Goal: Information Seeking & Learning: Learn about a topic

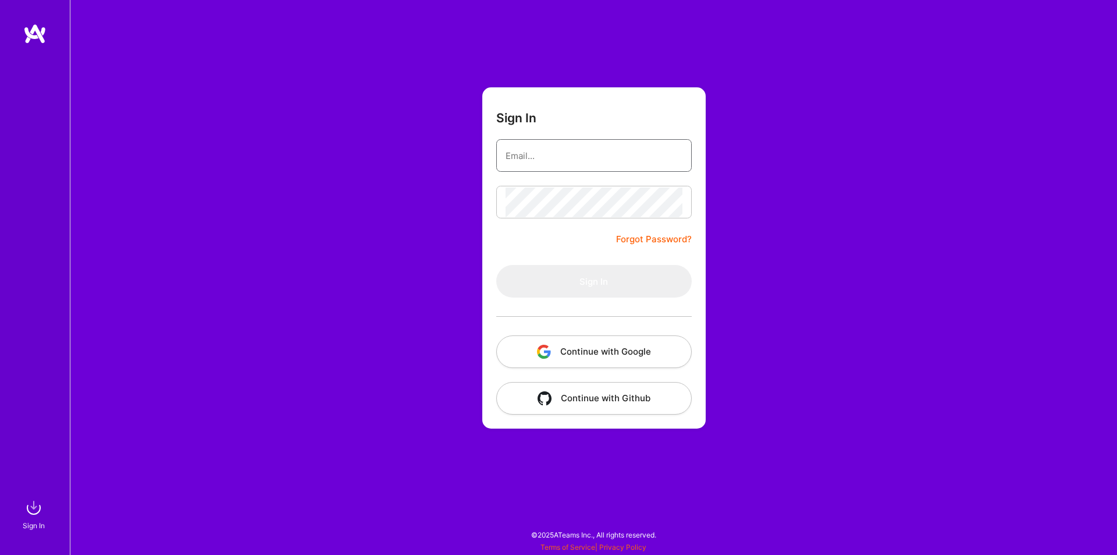
click at [602, 161] on input "email" at bounding box center [594, 156] width 177 height 30
type input "[EMAIL_ADDRESS][DOMAIN_NAME]"
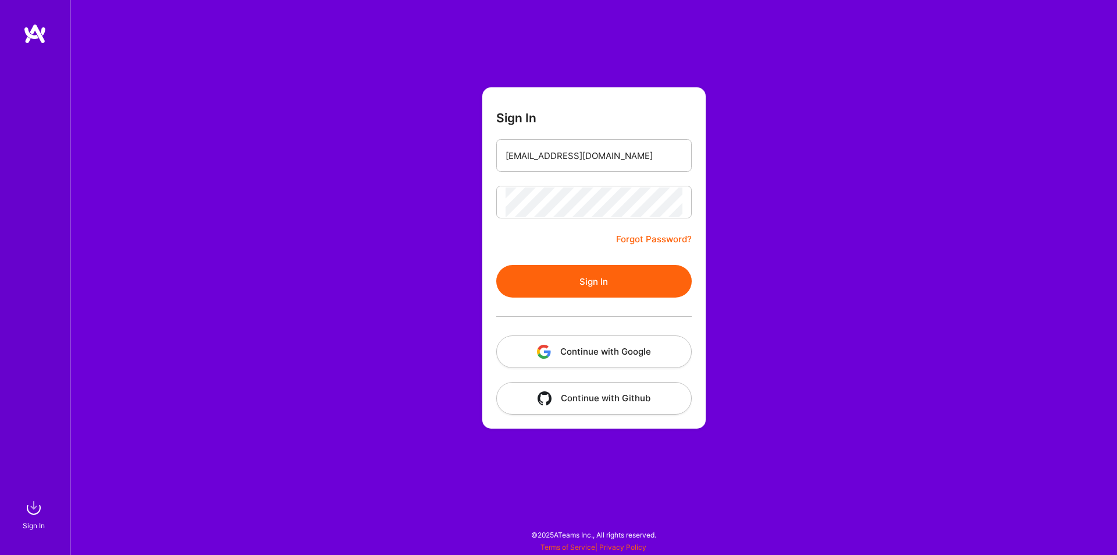
click at [589, 275] on button "Sign In" at bounding box center [594, 281] width 196 height 33
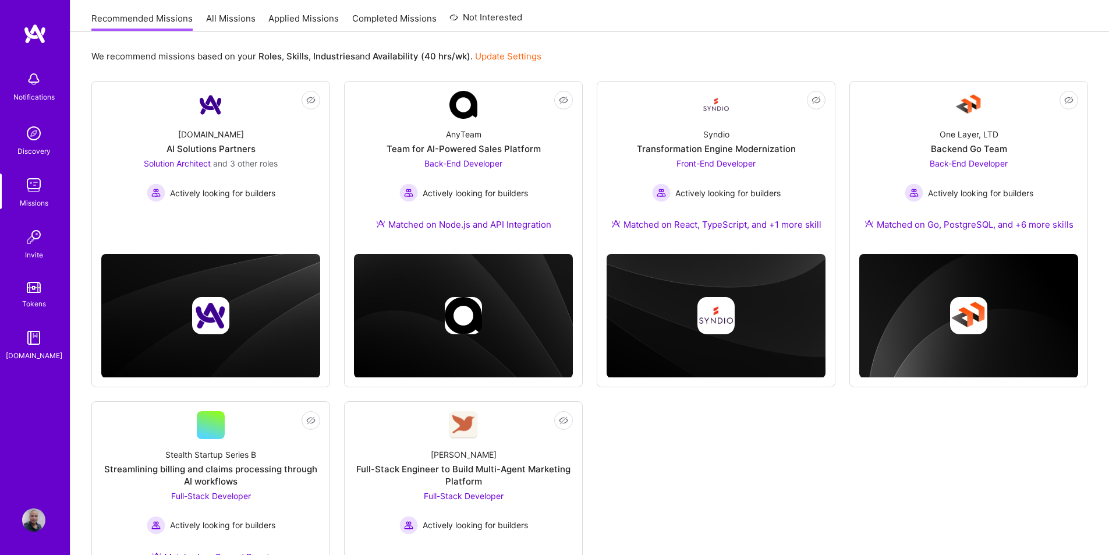
scroll to position [175, 0]
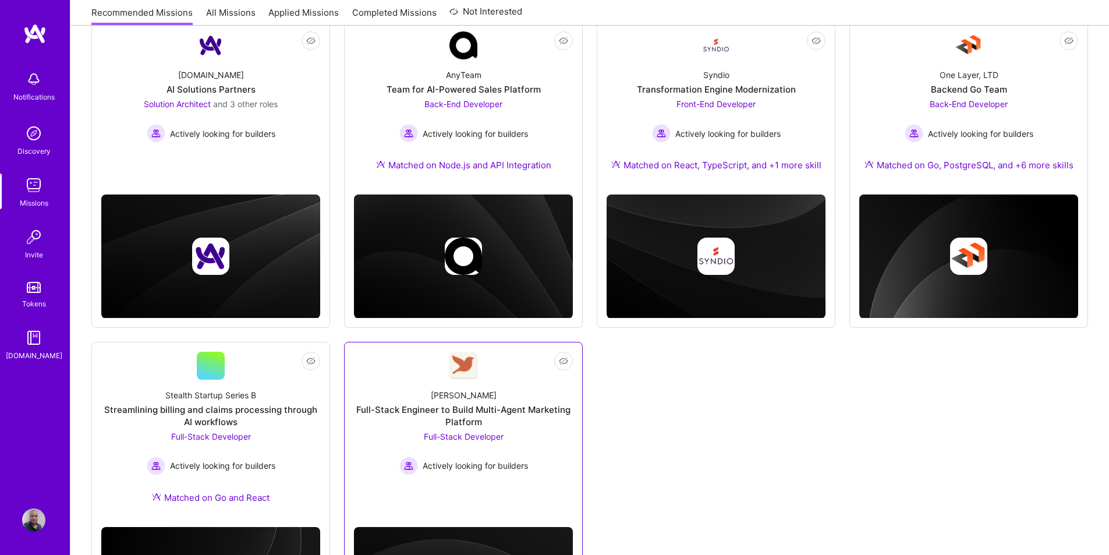
click at [473, 417] on div "Full-Stack Engineer to Build Multi-Agent Marketing Platform" at bounding box center [463, 415] width 219 height 24
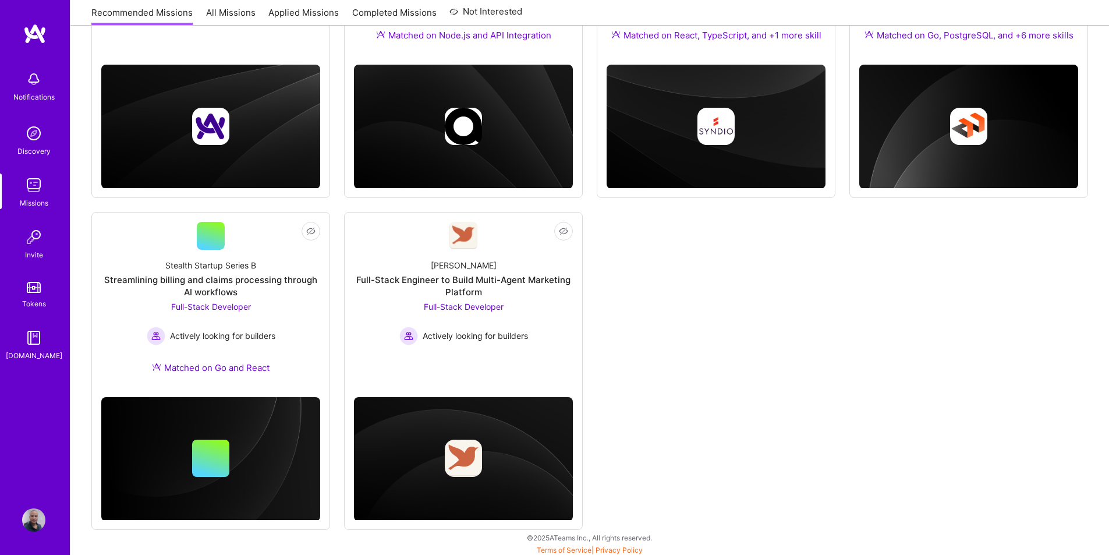
scroll to position [307, 0]
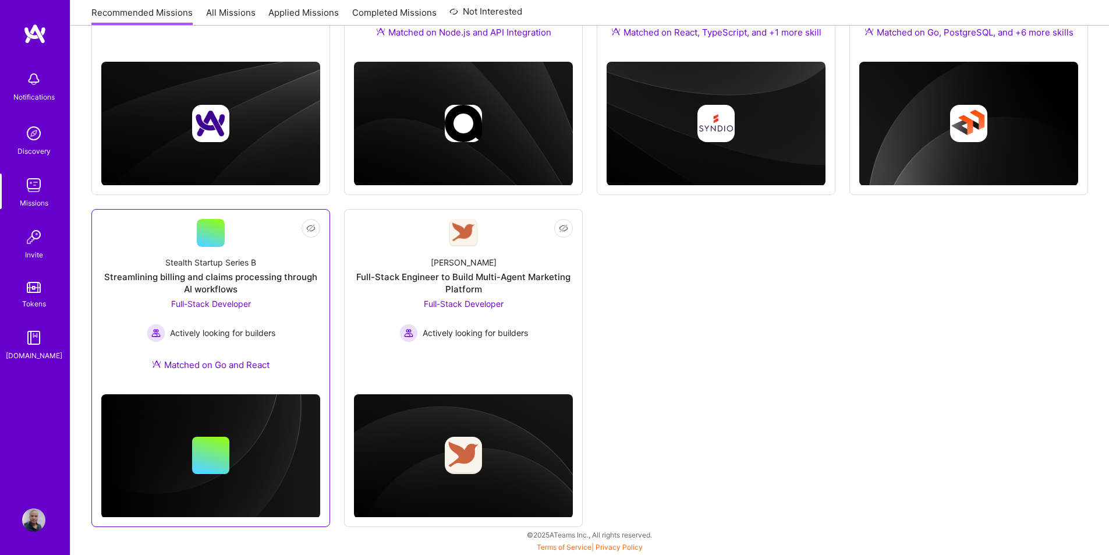
click at [213, 263] on div "Stealth Startup Series B" at bounding box center [210, 262] width 91 height 12
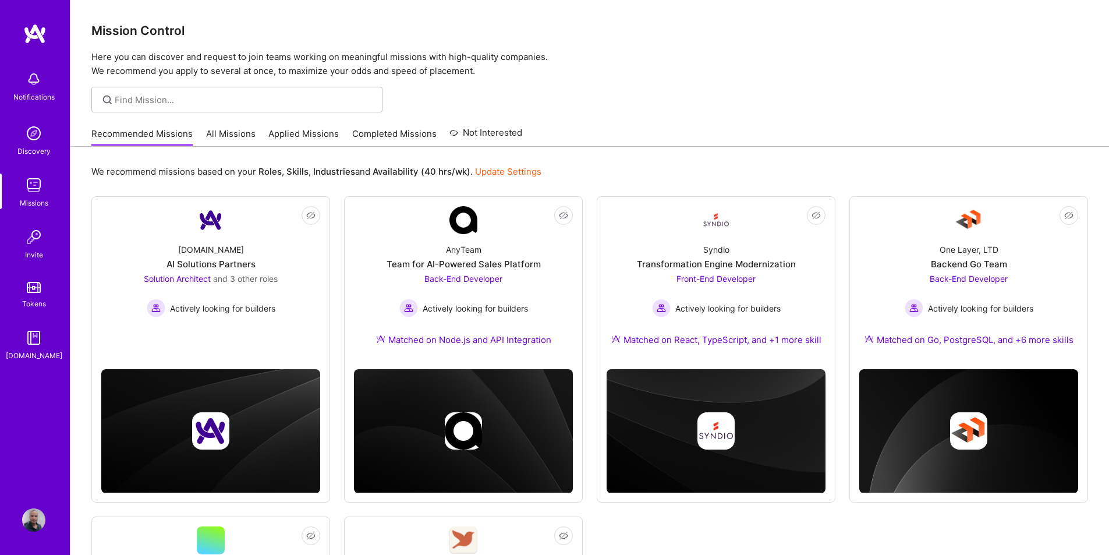
click at [28, 515] on img at bounding box center [33, 519] width 23 height 23
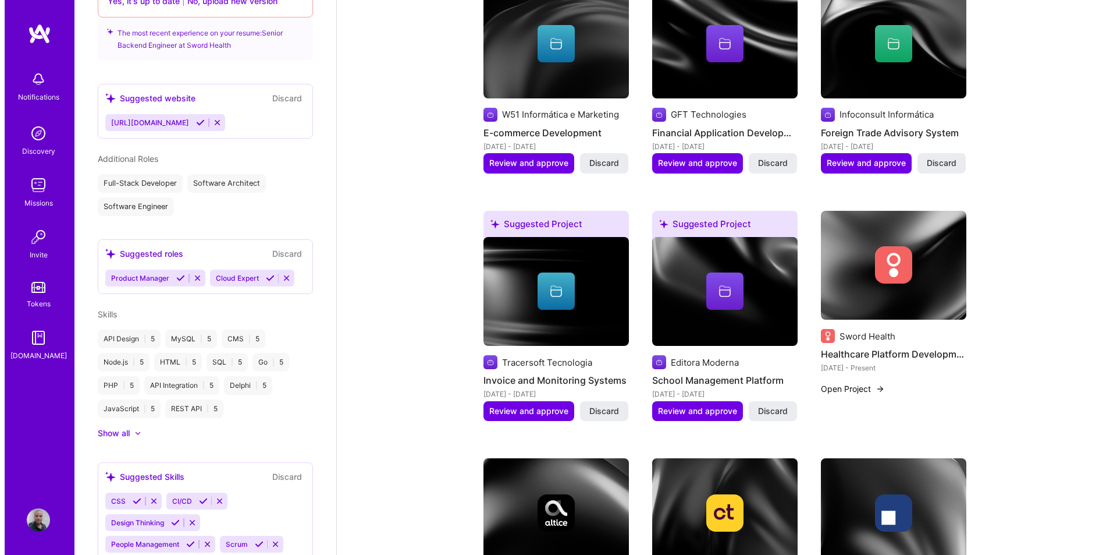
scroll to position [524, 0]
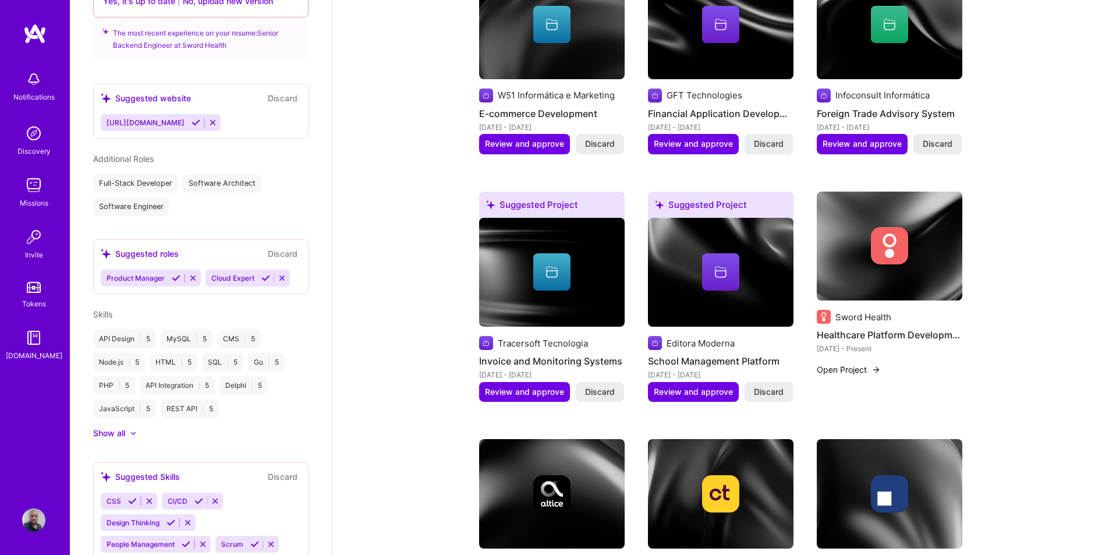
click at [845, 363] on button "Open Project" at bounding box center [848, 369] width 64 height 12
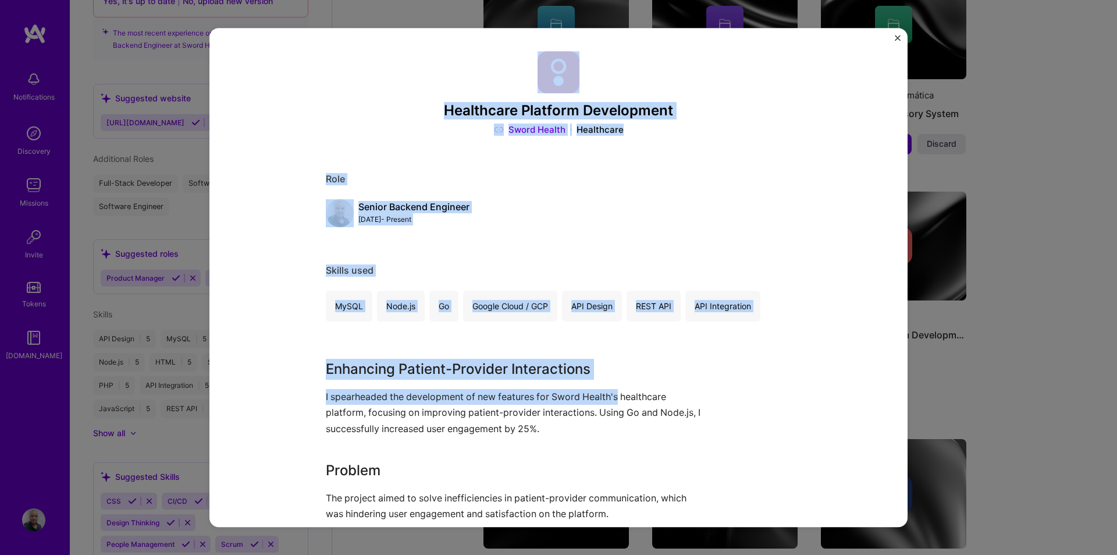
drag, startPoint x: 241, startPoint y: 69, endPoint x: 615, endPoint y: 400, distance: 499.6
click at [615, 400] on div "Healthcare Platform Development Sword Health Healthcare Role Senior Backend Eng…" at bounding box center [558, 277] width 698 height 499
click at [615, 400] on p "I spearheaded the development of new features for Sword Health's healthcare pla…" at bounding box center [515, 413] width 378 height 48
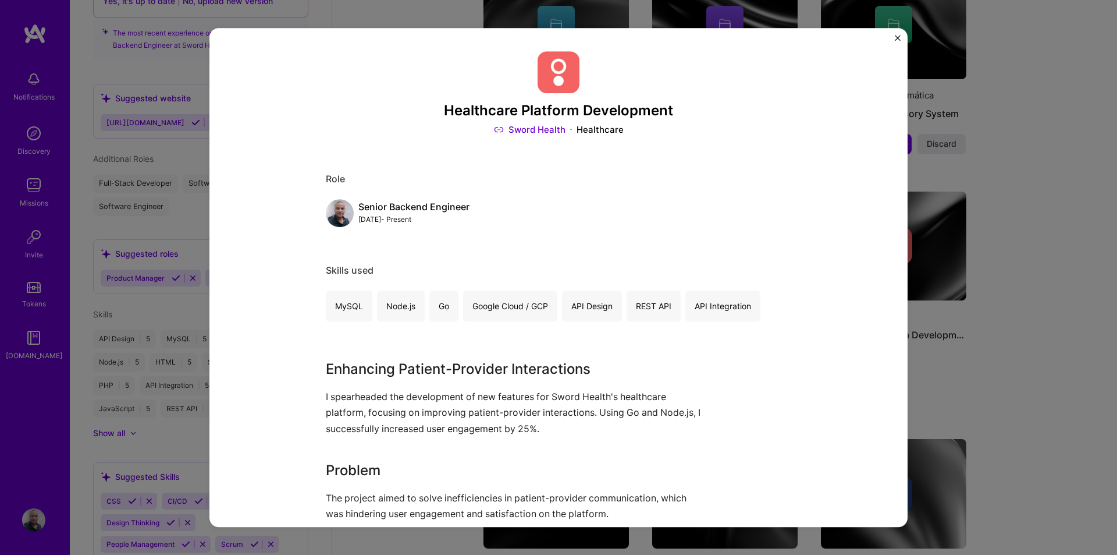
scroll to position [224, 0]
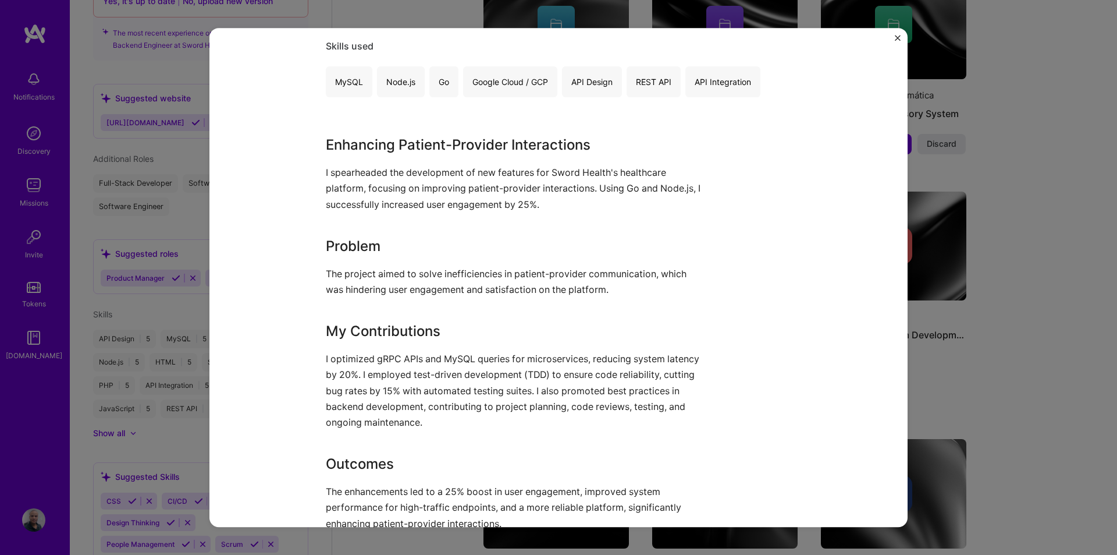
click at [408, 225] on div "Enhancing Patient-Provider Interactions I spearheaded the development of new fe…" at bounding box center [515, 332] width 378 height 397
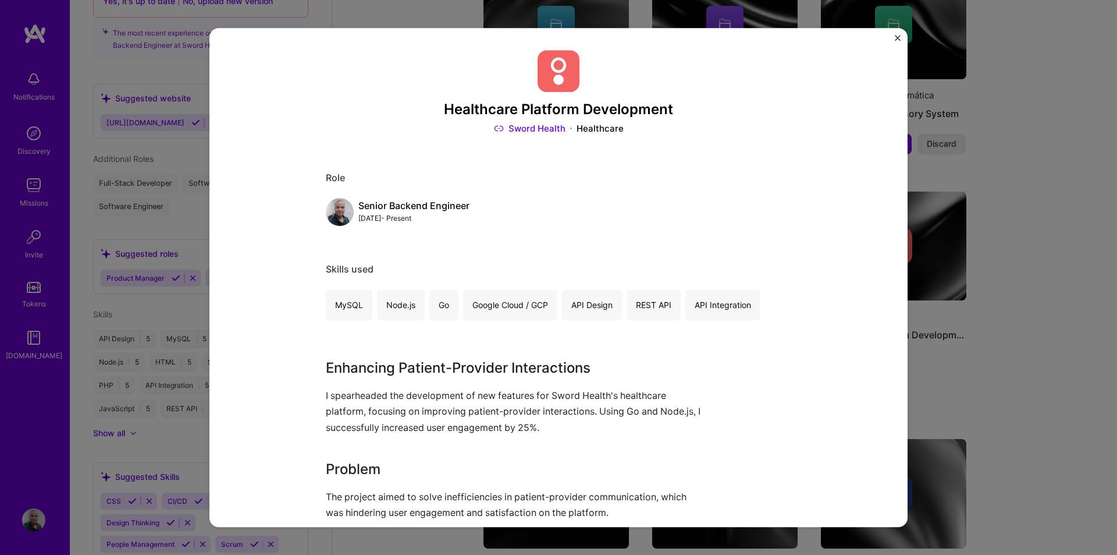
scroll to position [0, 0]
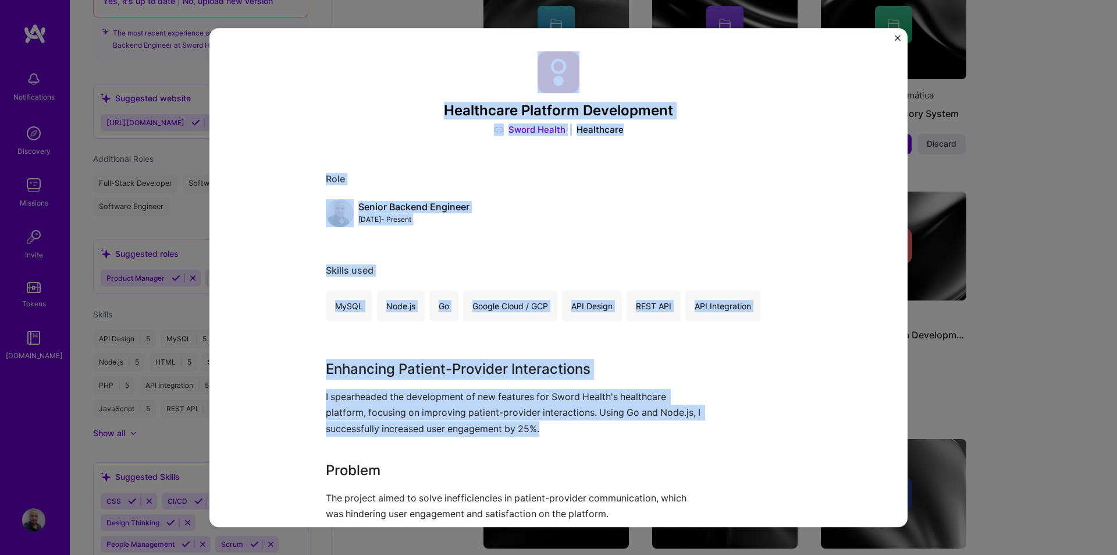
drag, startPoint x: 333, startPoint y: 69, endPoint x: 639, endPoint y: 435, distance: 476.7
click at [639, 435] on div "Healthcare Platform Development Sword Health Healthcare Role Senior Backend Eng…" at bounding box center [558, 277] width 698 height 499
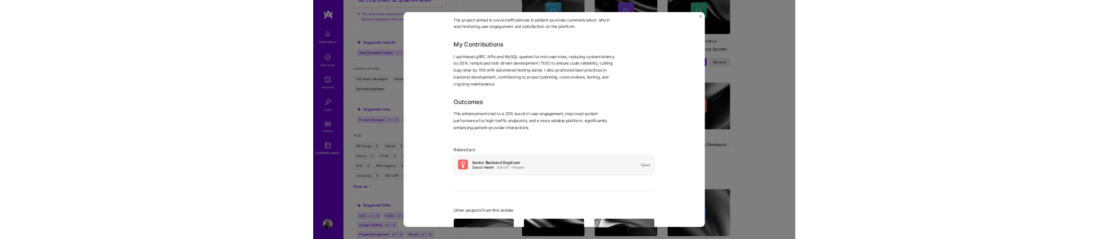
scroll to position [466, 0]
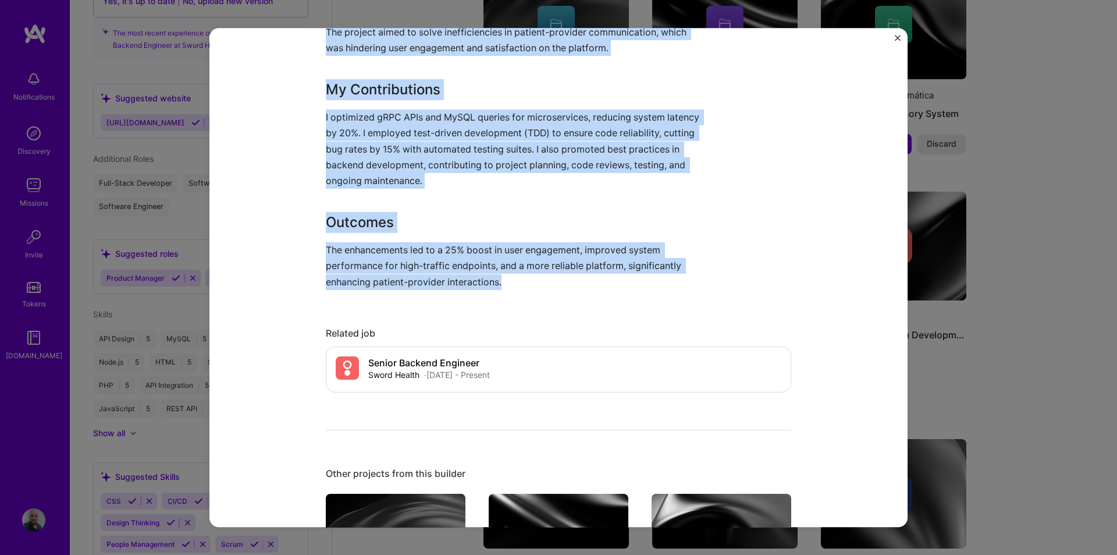
click at [518, 285] on p "The enhancements led to a 25% boost in user engagement, improved system perform…" at bounding box center [515, 266] width 378 height 48
copy div "Healthcare Platform Development Sword Health Healthcare Role Senior Backend Eng…"
click at [1028, 254] on div "Healthcare Platform Development Sword Health Healthcare Role Senior Backend Eng…" at bounding box center [558, 277] width 1117 height 555
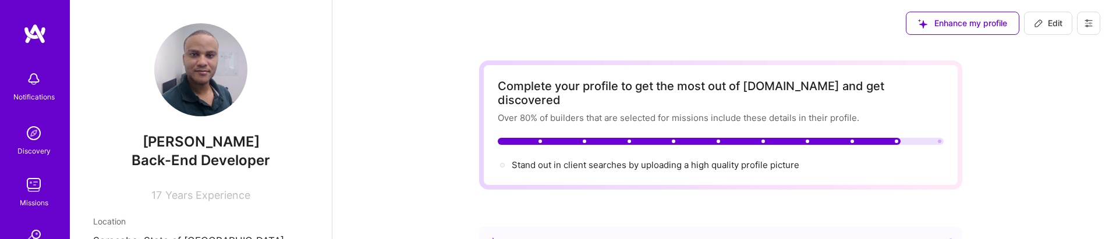
scroll to position [524, 0]
